Goal: Task Accomplishment & Management: Complete application form

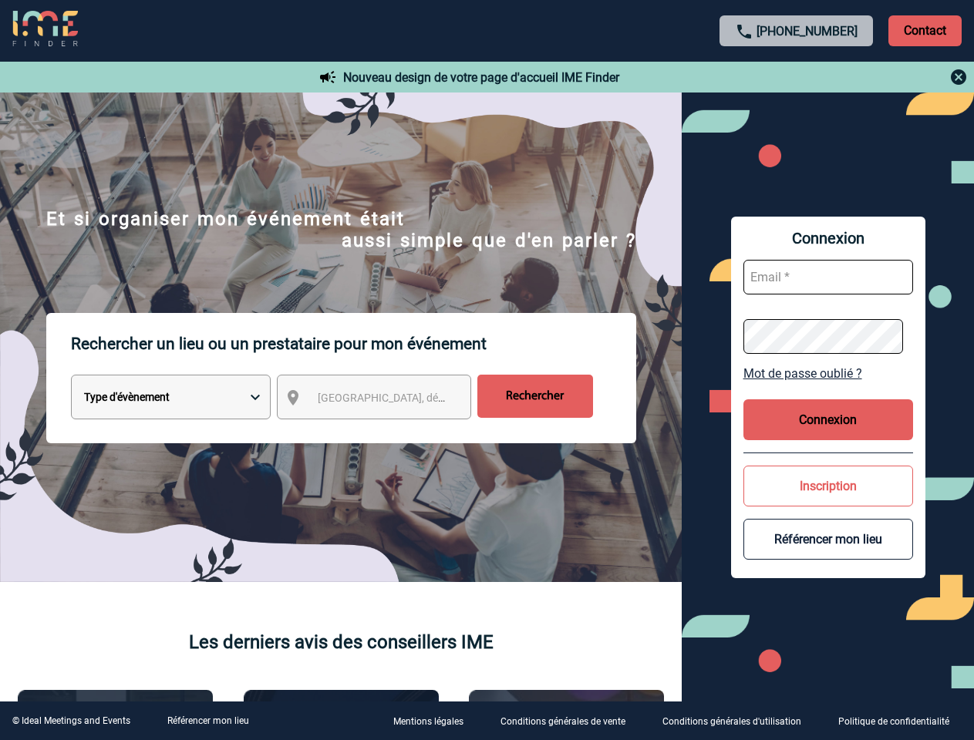
click at [486, 370] on p "Rechercher un lieu ou un prestataire pour mon événement" at bounding box center [353, 344] width 565 height 62
click at [924, 30] on p "Contact" at bounding box center [924, 30] width 73 height 31
click at [796, 77] on div at bounding box center [796, 77] width 343 height 18
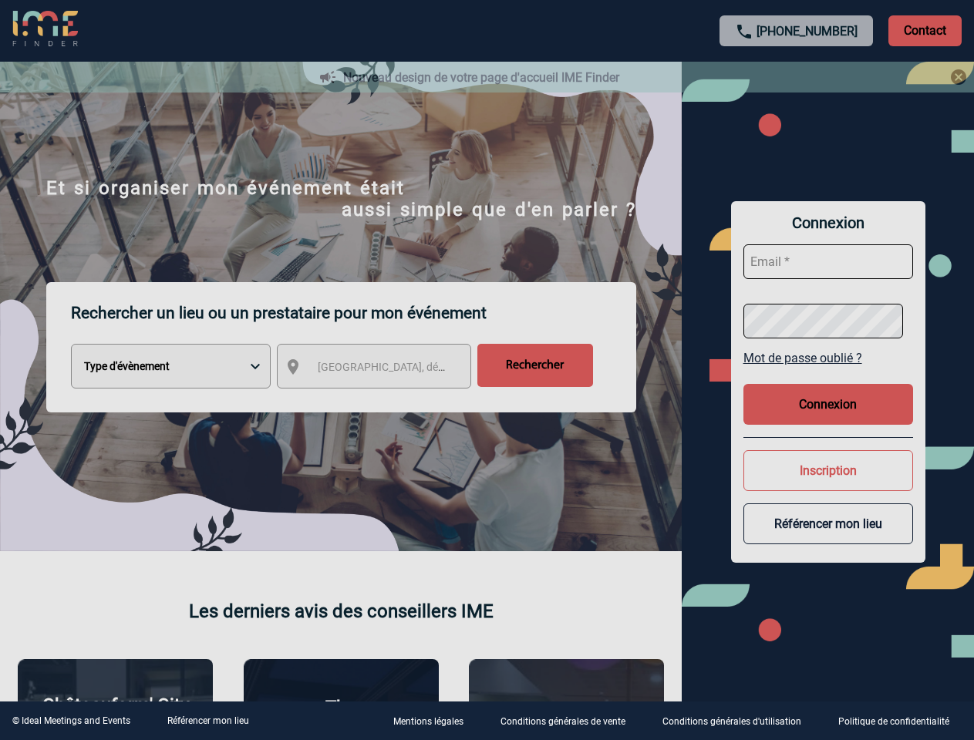
click at [388, 400] on div at bounding box center [487, 370] width 974 height 740
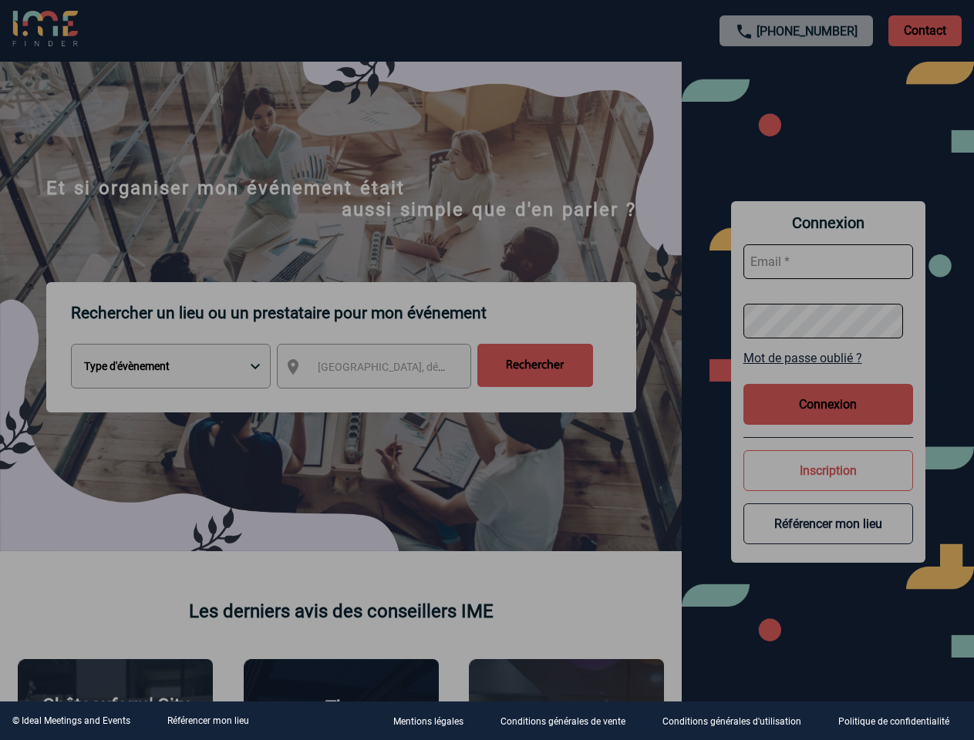
click at [828, 373] on div at bounding box center [487, 370] width 974 height 740
click at [828, 419] on div at bounding box center [487, 370] width 974 height 740
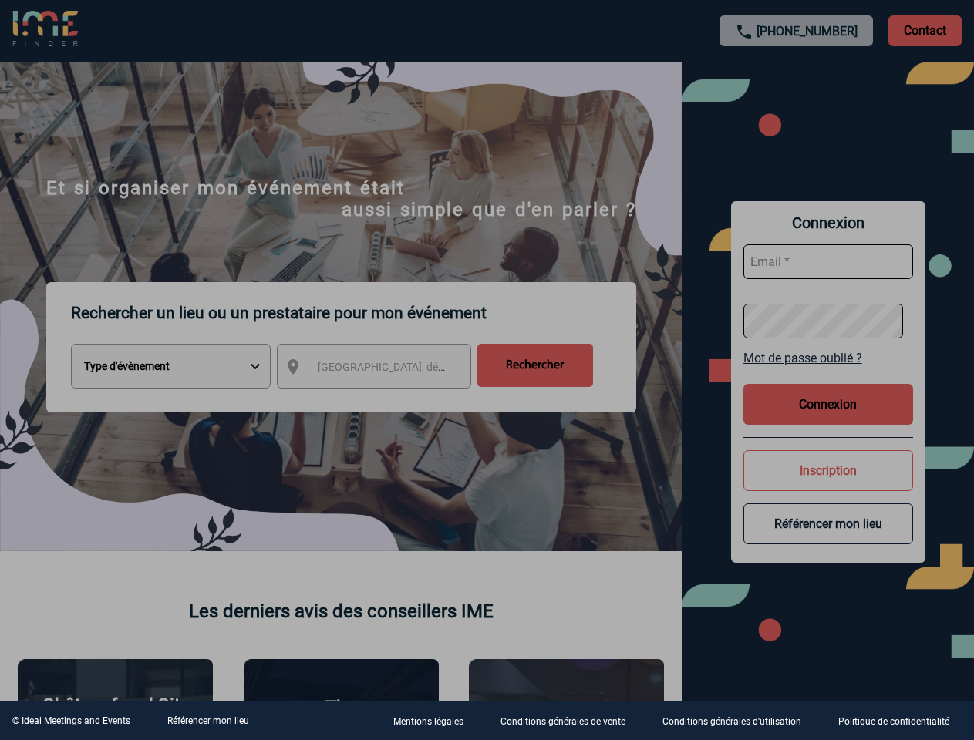
click at [828, 486] on div at bounding box center [487, 370] width 974 height 740
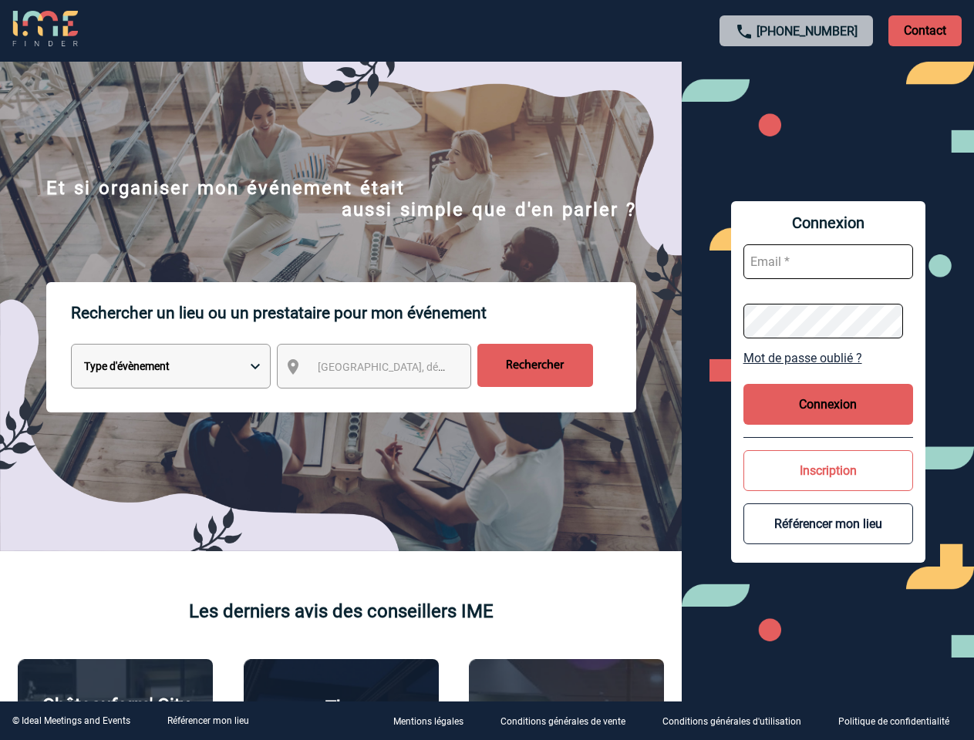
click at [828, 539] on button "Référencer mon lieu" at bounding box center [828, 523] width 170 height 41
click at [207, 721] on link "Référencer mon lieu" at bounding box center [208, 720] width 82 height 11
